Goal: Task Accomplishment & Management: Use online tool/utility

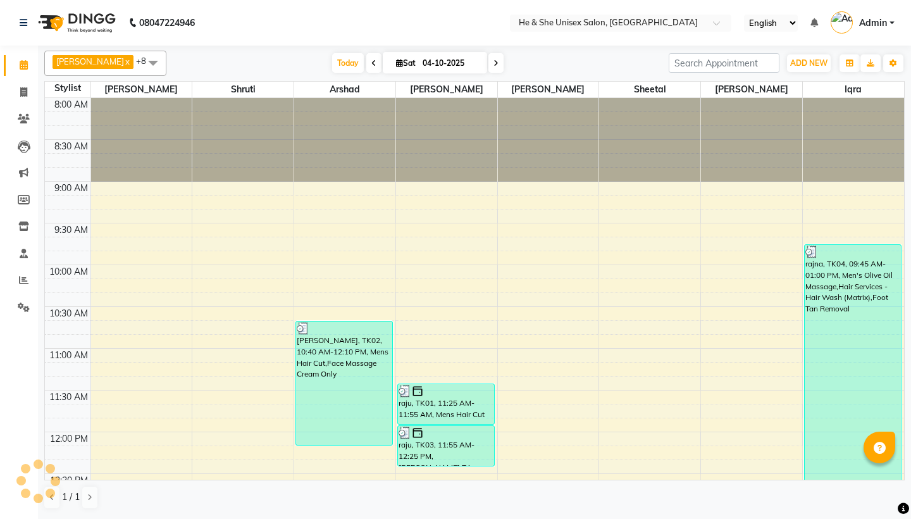
click at [814, 61] on span "ADD NEW" at bounding box center [808, 62] width 37 height 9
click at [0, 0] on link "Add Attendance" at bounding box center [0, 0] width 0 height 0
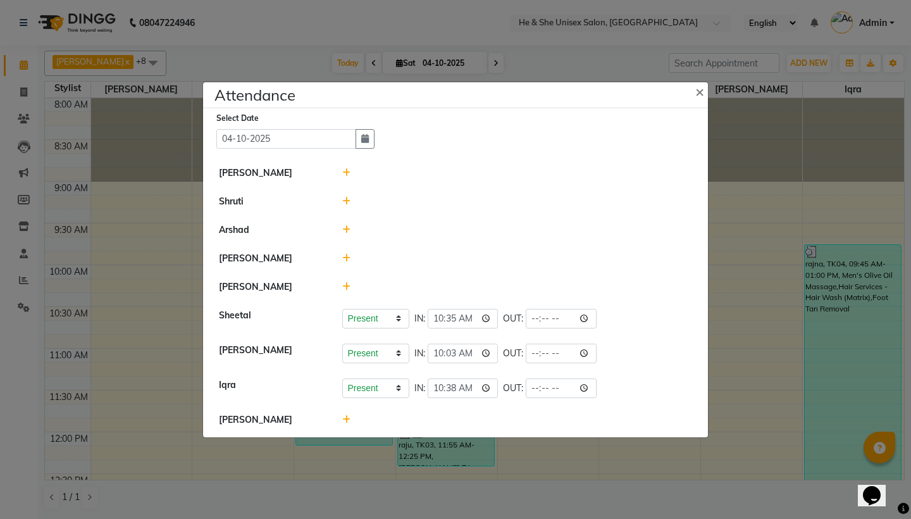
click at [343, 226] on icon at bounding box center [346, 229] width 8 height 9
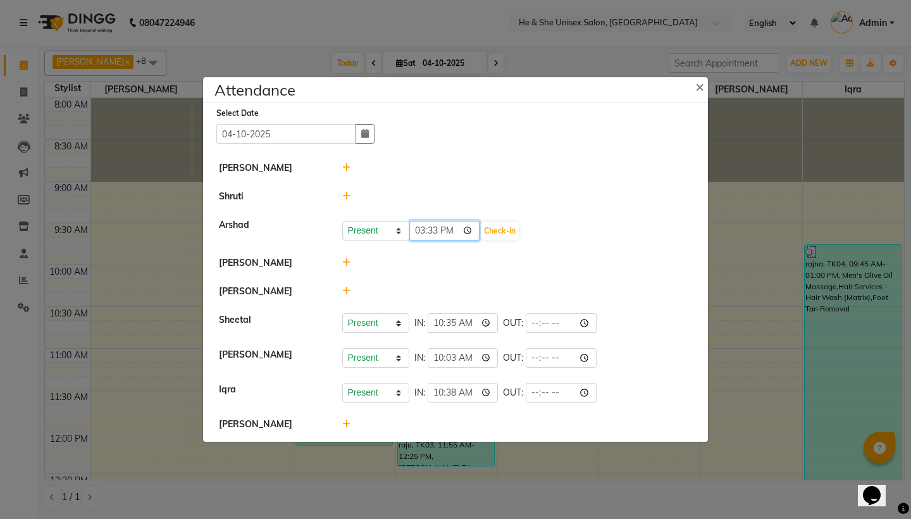
click at [420, 234] on input "15:33" at bounding box center [444, 231] width 71 height 20
click at [435, 231] on input "22:33" at bounding box center [444, 231] width 71 height 20
click at [447, 230] on input "22:57" at bounding box center [444, 231] width 71 height 20
type input "10:57"
click at [487, 229] on button "Check-In" at bounding box center [500, 231] width 38 height 18
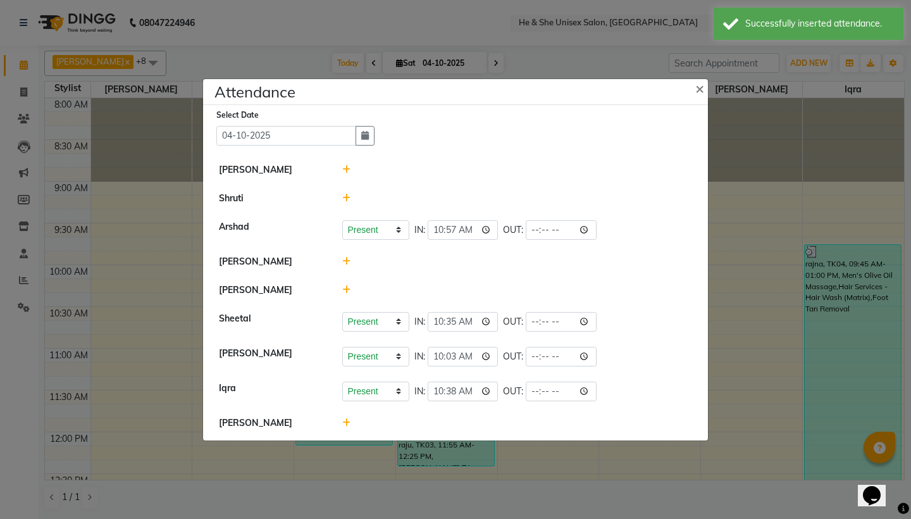
click at [343, 260] on icon at bounding box center [346, 261] width 8 height 9
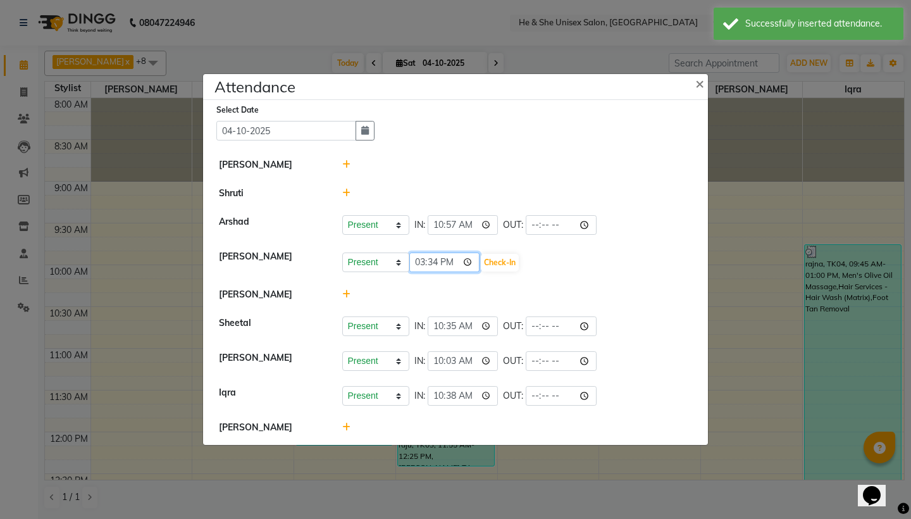
click at [421, 262] on input "15:34" at bounding box center [444, 262] width 71 height 20
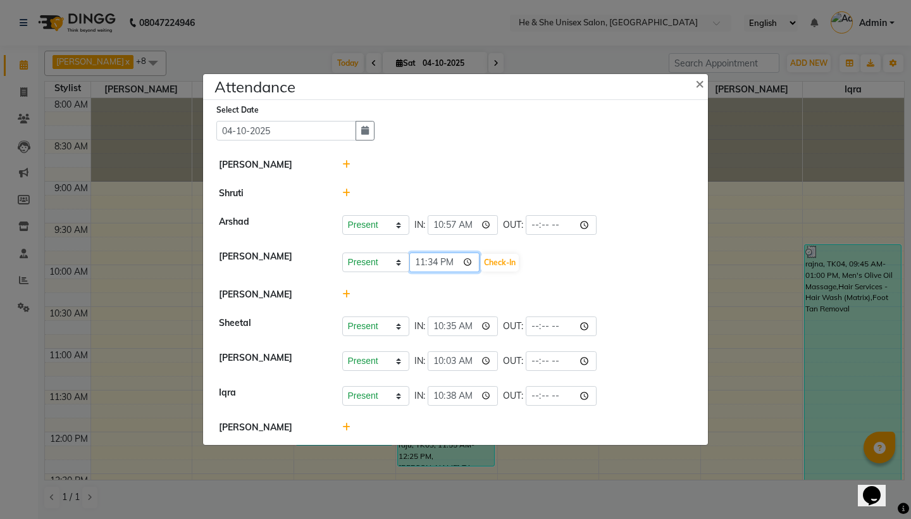
click at [433, 262] on input "23:34" at bounding box center [444, 262] width 71 height 20
click at [443, 263] on input "23:00" at bounding box center [444, 262] width 71 height 20
type input "11:00"
click at [481, 264] on button "Check-In" at bounding box center [500, 263] width 38 height 18
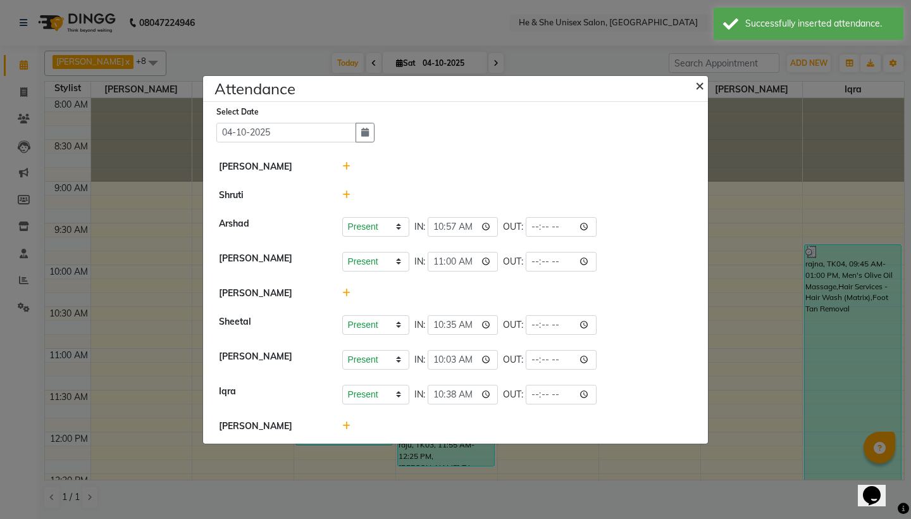
click at [702, 82] on span "×" at bounding box center [699, 84] width 9 height 19
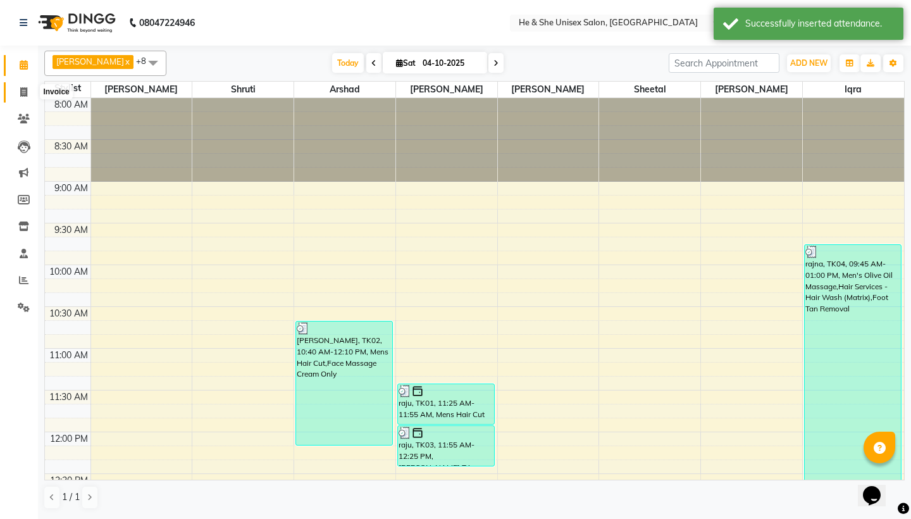
click at [21, 88] on icon at bounding box center [23, 91] width 7 height 9
select select "service"
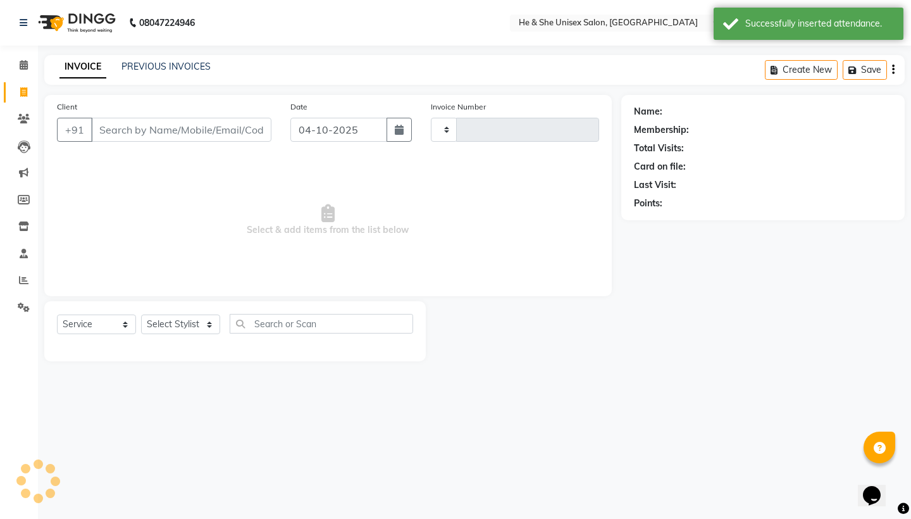
type input "2700"
select select "4745"
